Goal: Find specific fact: Find specific fact

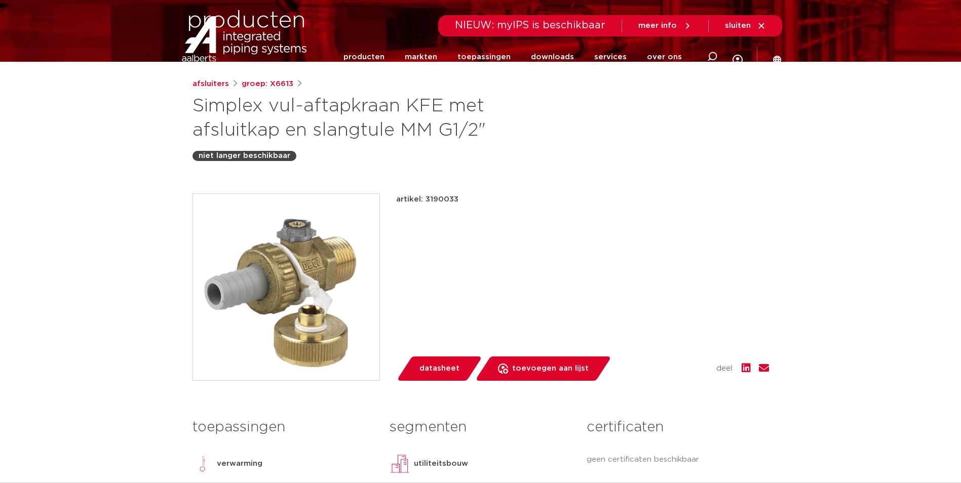
click at [308, 127] on h1 "Simplex vul-aftapkraan KFE met afsluitkap en slangtule MM G1/2"" at bounding box center [383, 118] width 380 height 49
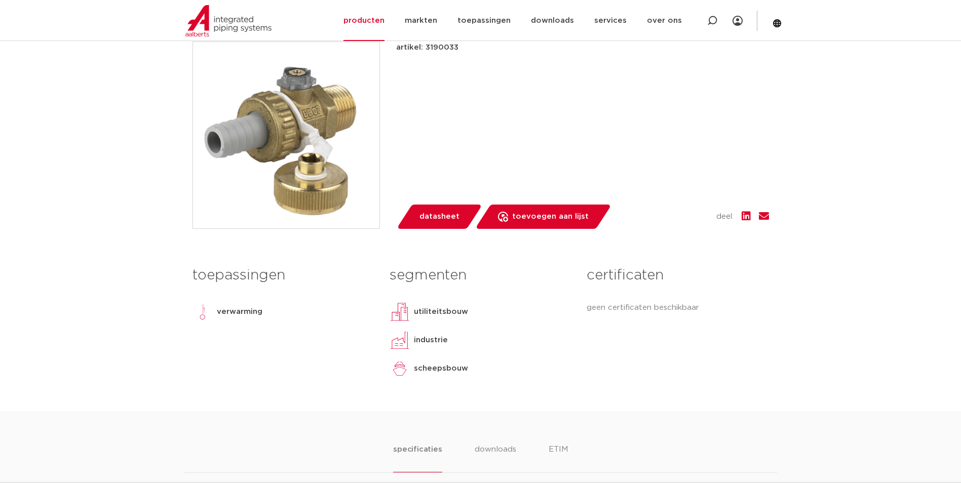
scroll to position [101, 0]
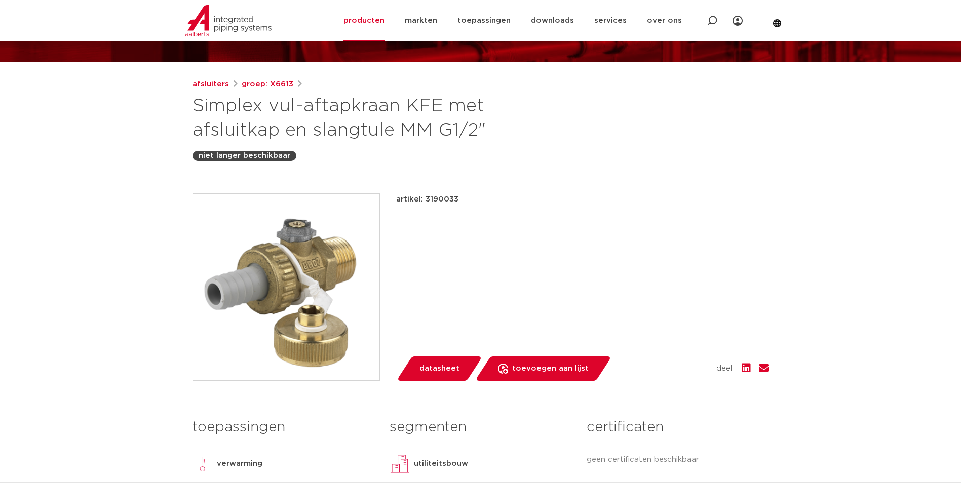
click at [441, 195] on p "artikel: 3190033" at bounding box center [427, 200] width 62 height 12
copy p "3190033"
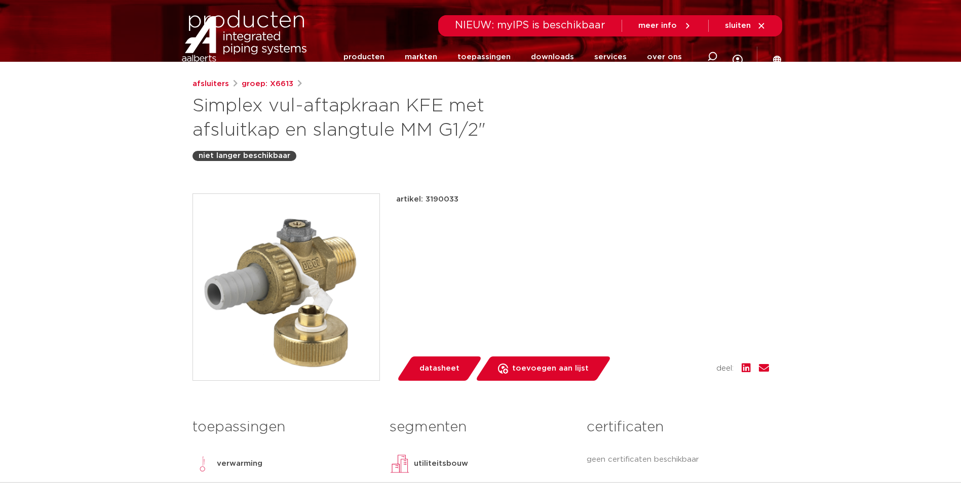
scroll to position [0, 0]
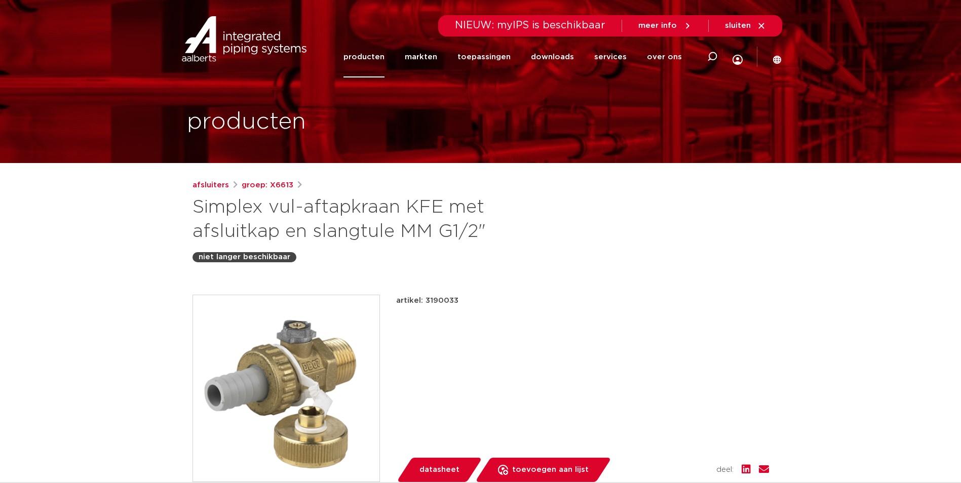
click at [509, 200] on h1 "Simplex vul-aftapkraan KFE met afsluitkap en slangtule MM G1/2"" at bounding box center [383, 220] width 380 height 49
